Goal: Transaction & Acquisition: Purchase product/service

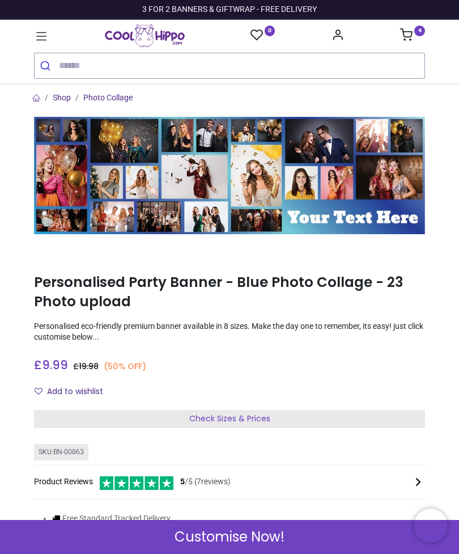
click at [321, 410] on div "Check Sizes & Prices" at bounding box center [229, 419] width 391 height 18
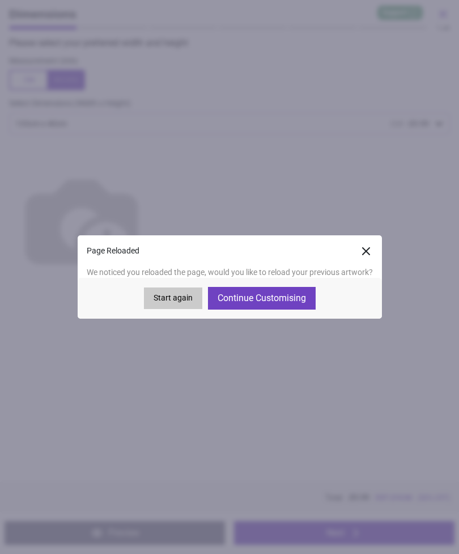
click at [286, 293] on button "Continue Customising" at bounding box center [262, 298] width 108 height 23
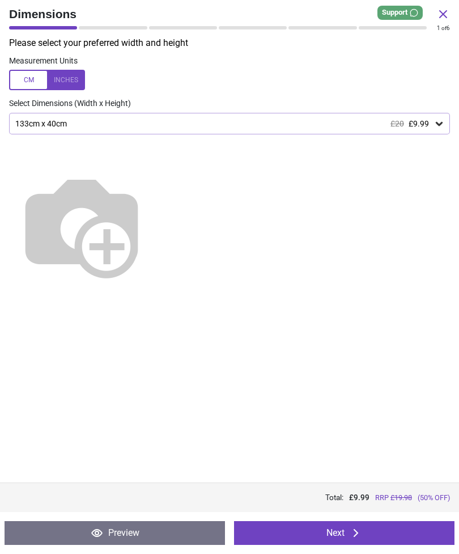
click at [333, 529] on button "Next" at bounding box center [344, 533] width 220 height 24
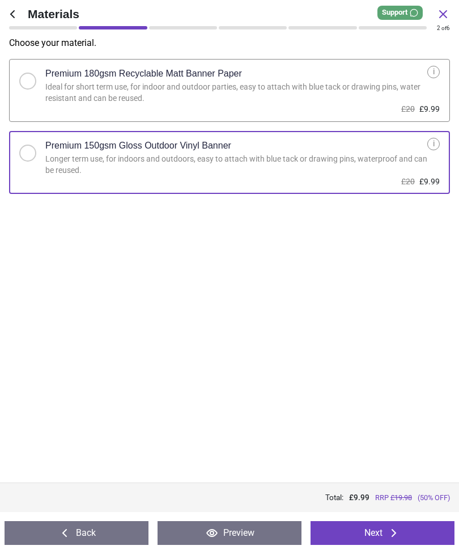
click at [334, 532] on button "Next" at bounding box center [383, 533] width 144 height 24
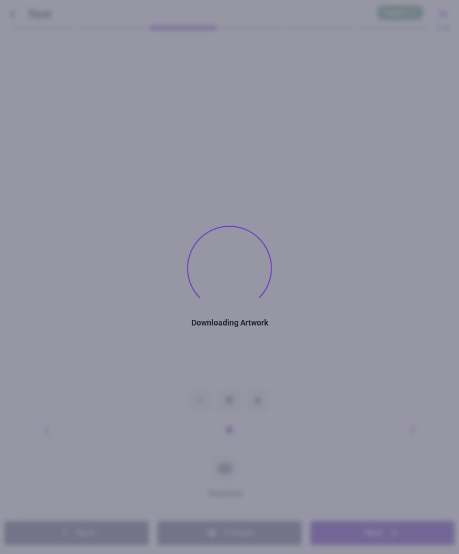
type textarea "********"
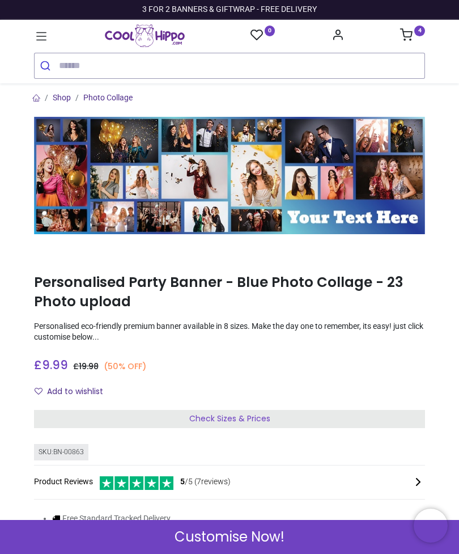
click at [375, 419] on div "Check Sizes & Prices" at bounding box center [229, 419] width 391 height 18
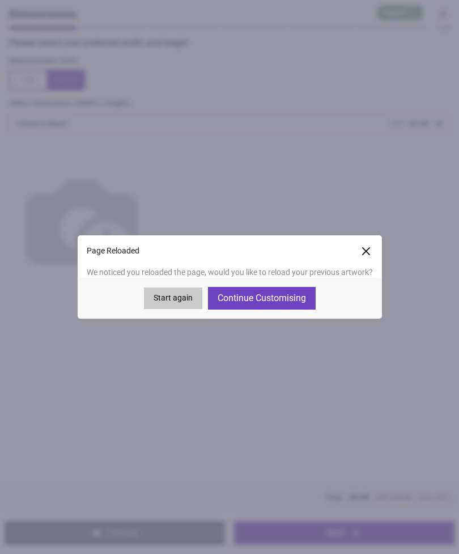
click at [282, 304] on button "Continue Customising" at bounding box center [262, 298] width 108 height 23
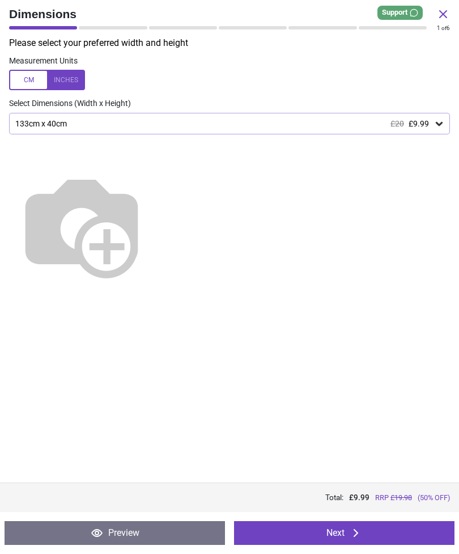
click at [347, 535] on button "Next" at bounding box center [344, 533] width 220 height 24
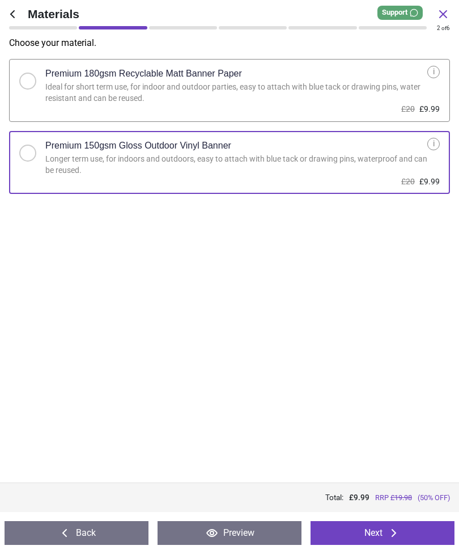
click at [351, 530] on button "Next" at bounding box center [383, 533] width 144 height 24
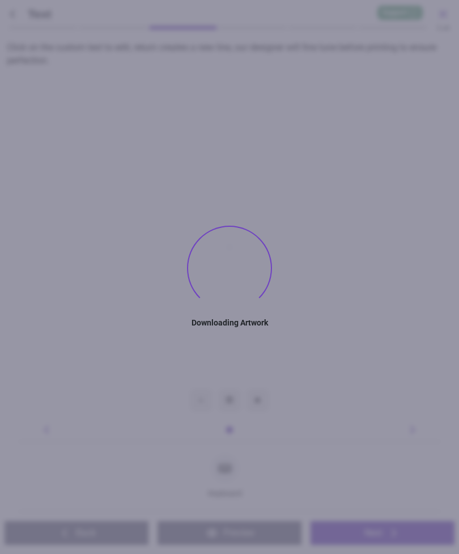
type textarea "********"
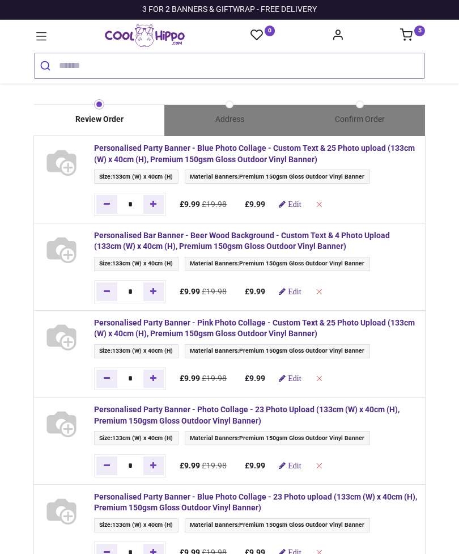
type input "**********"
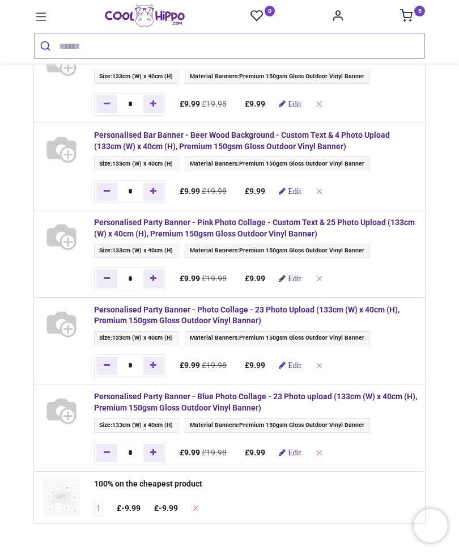
scroll to position [81, 0]
click at [147, 192] on link "Add one" at bounding box center [153, 191] width 21 height 18
type input "*"
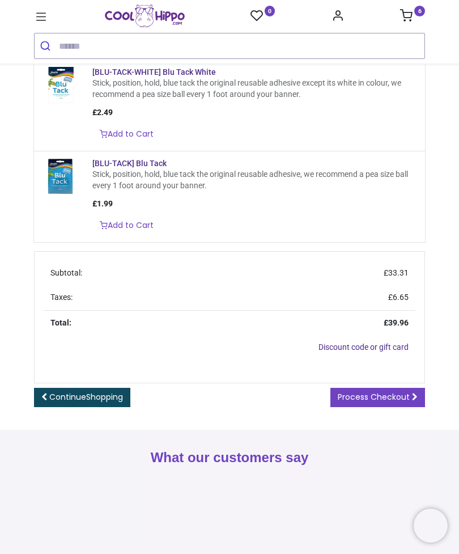
scroll to position [656, 0]
click at [104, 390] on span "Shopping" at bounding box center [104, 395] width 37 height 11
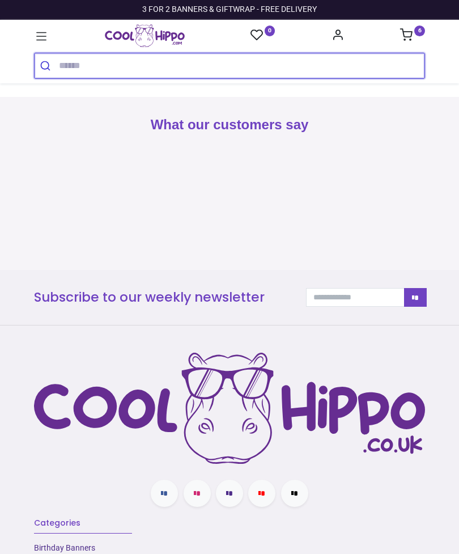
type input "**********"
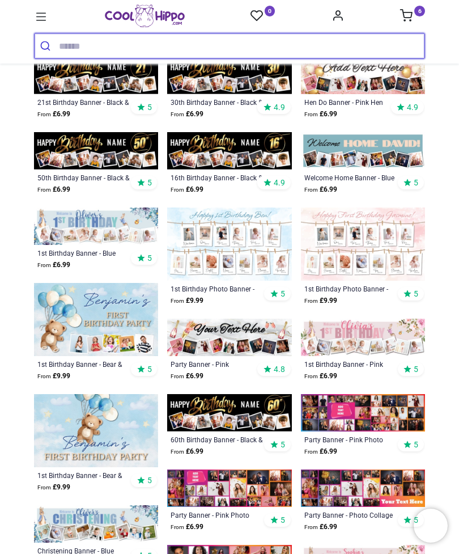
scroll to position [267, 0]
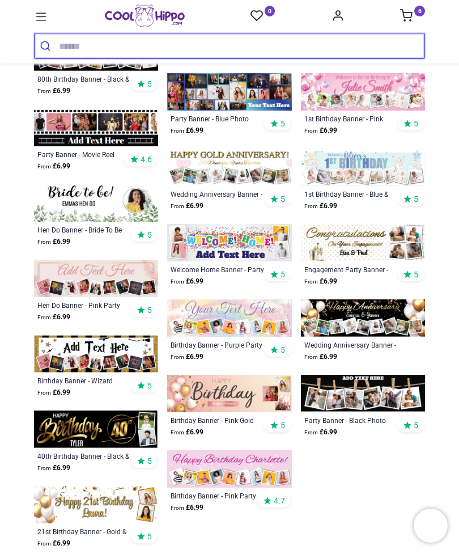
scroll to position [1116, 0]
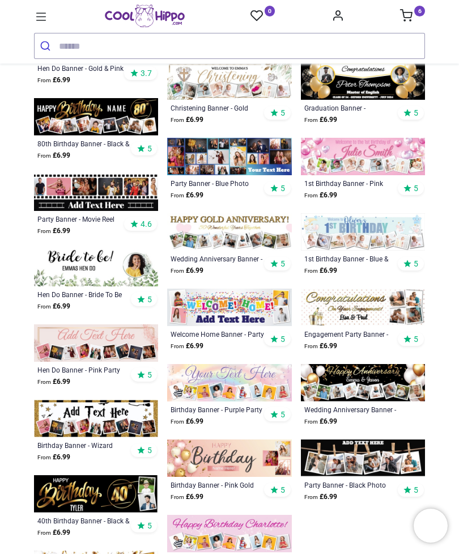
scroll to position [1026, 0]
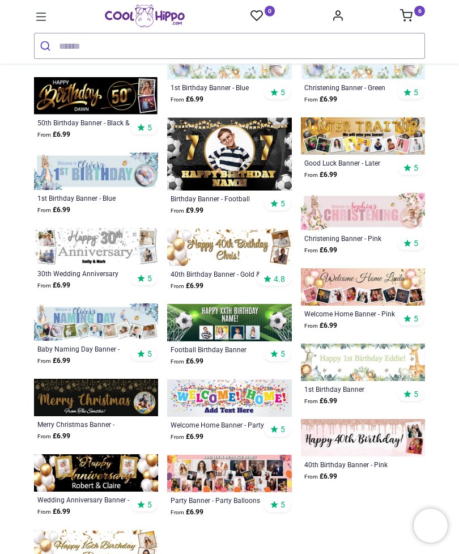
scroll to position [2528, 0]
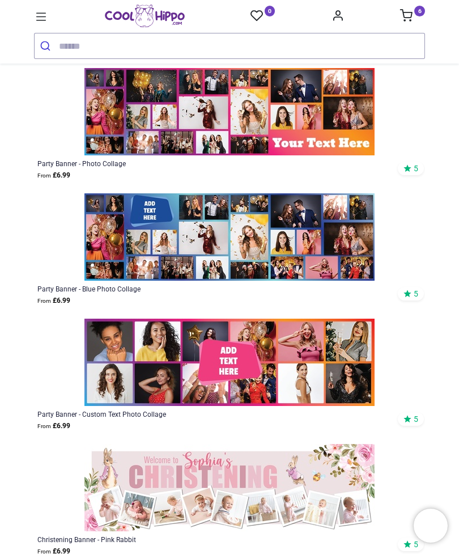
scroll to position [3352, 0]
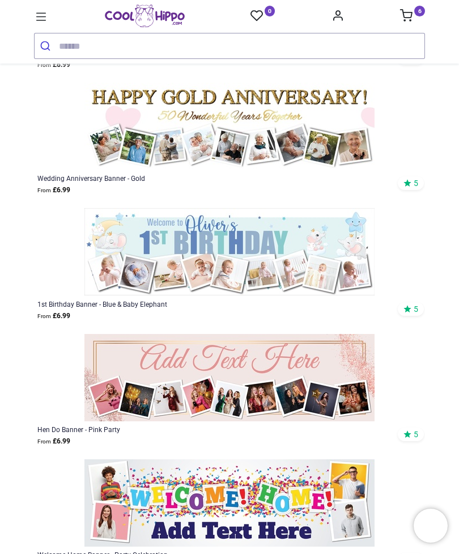
scroll to position [5839, 0]
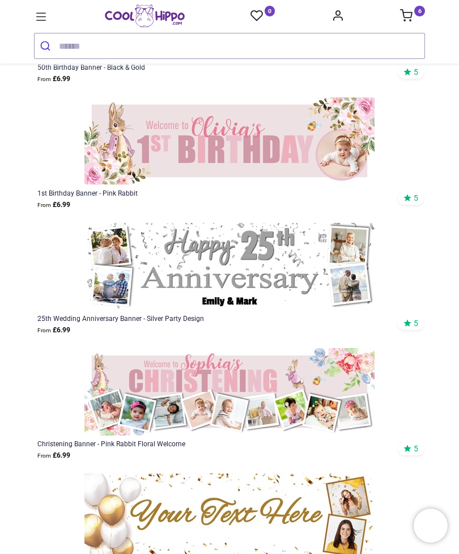
scroll to position [9552, 0]
